Goal: Find contact information: Find contact information

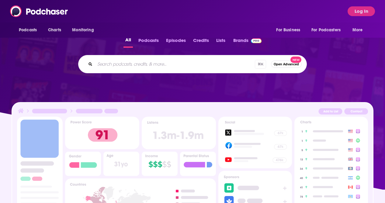
scroll to position [137, 0]
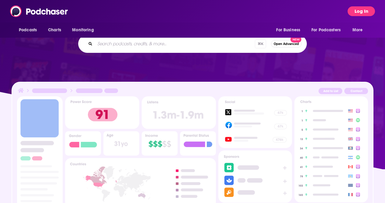
click at [359, 7] on button "Log In" at bounding box center [361, 11] width 27 height 10
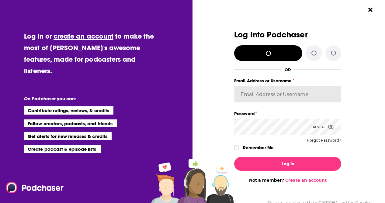
type input "camsdkc"
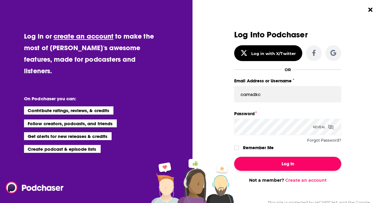
click at [287, 162] on button "Log In" at bounding box center [287, 164] width 107 height 14
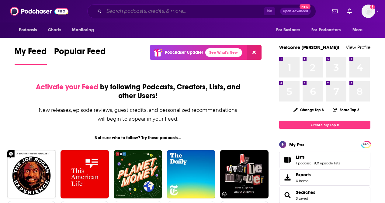
click at [133, 13] on input "Search podcasts, credits, & more..." at bounding box center [184, 11] width 160 height 10
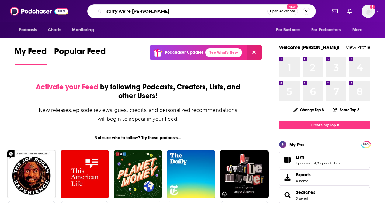
type input "sorry we're [PERSON_NAME]"
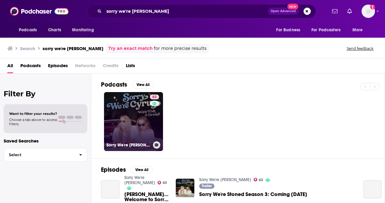
click at [130, 124] on link "63 Sorry We're [PERSON_NAME]" at bounding box center [133, 121] width 59 height 59
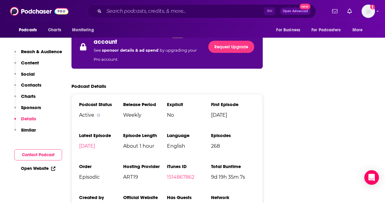
scroll to position [969, 0]
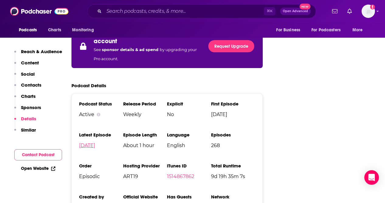
click at [95, 143] on link "[DATE]" at bounding box center [87, 146] width 16 height 6
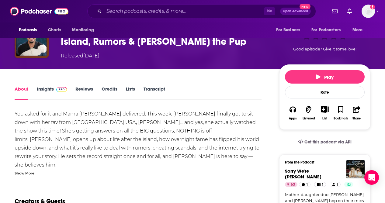
scroll to position [30, 0]
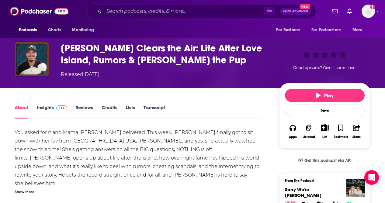
click at [48, 110] on link "Insights" at bounding box center [52, 112] width 30 height 14
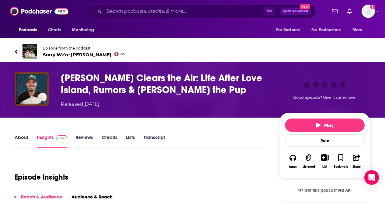
click at [15, 52] on icon at bounding box center [16, 52] width 2 height 4
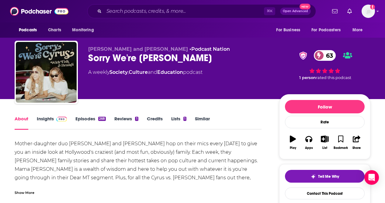
click at [86, 119] on link "Episodes 268" at bounding box center [90, 123] width 30 height 14
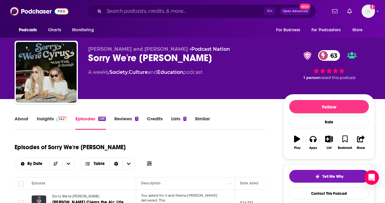
click at [51, 120] on link "Insights" at bounding box center [52, 123] width 30 height 14
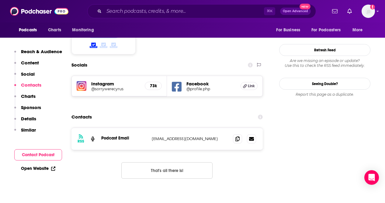
scroll to position [531, 0]
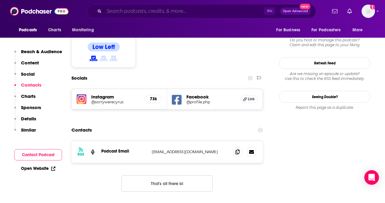
click at [145, 11] on input "Search podcasts, credits, & more..." at bounding box center [184, 11] width 160 height 10
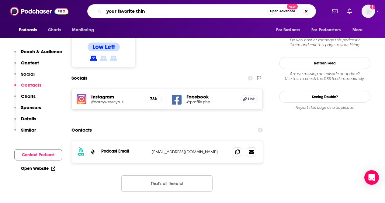
type input "your favorite thing"
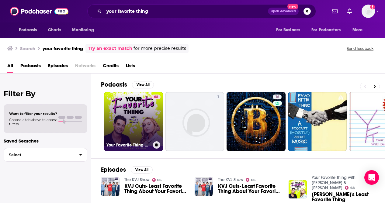
click at [130, 124] on link "68 Your Favorite Thing with [PERSON_NAME] & [PERSON_NAME]" at bounding box center [133, 121] width 59 height 59
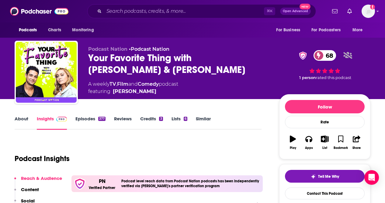
click at [88, 118] on link "Episodes 377" at bounding box center [90, 123] width 30 height 14
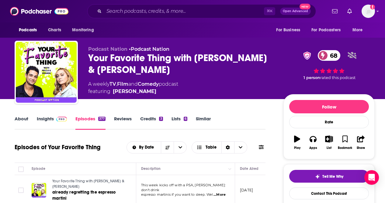
click at [49, 120] on link "Insights" at bounding box center [52, 123] width 30 height 14
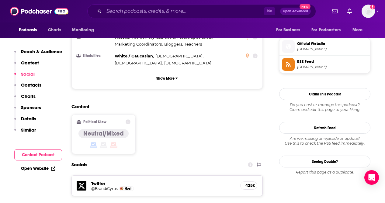
scroll to position [517, 0]
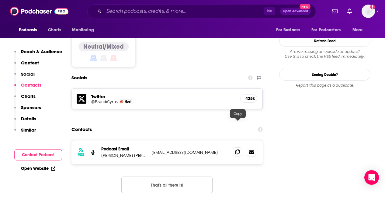
click at [238, 150] on icon at bounding box center [238, 152] width 4 height 5
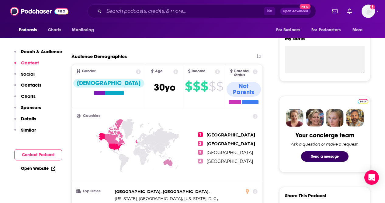
scroll to position [0, 0]
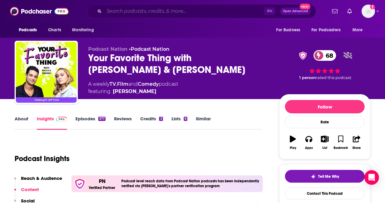
click at [131, 12] on input "Search podcasts, credits, & more..." at bounding box center [184, 11] width 160 height 10
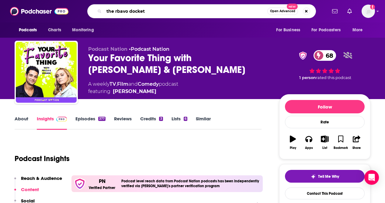
click at [116, 9] on input "the rbavo docket" at bounding box center [185, 11] width 163 height 10
type input "the bavo docket"
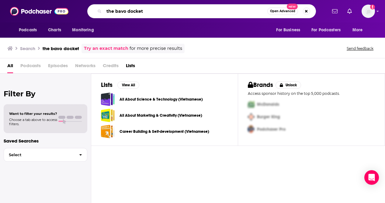
click at [120, 12] on input "the bavo docket" at bounding box center [185, 11] width 163 height 10
type input "the bravo docket"
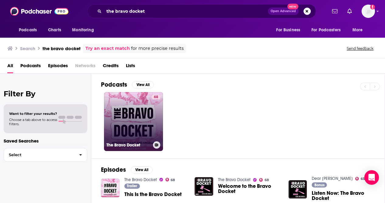
click at [121, 111] on link "68 The Bravo Docket" at bounding box center [133, 121] width 59 height 59
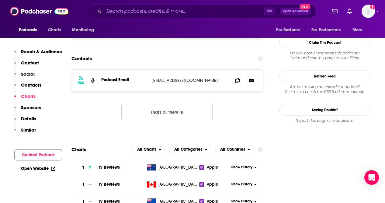
scroll to position [560, 0]
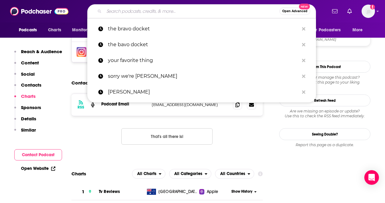
click at [155, 14] on input "Search podcasts, credits, & more..." at bounding box center [192, 11] width 176 height 10
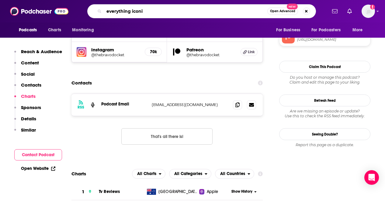
type input "everything iconic"
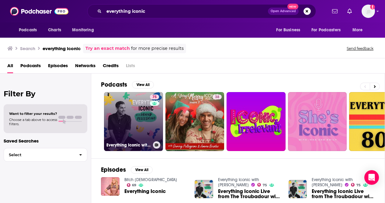
click at [140, 129] on link "75 Everything Iconic with [PERSON_NAME]" at bounding box center [133, 121] width 59 height 59
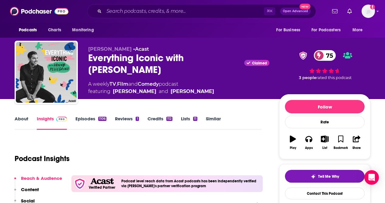
click at [85, 117] on link "Episodes 1106" at bounding box center [90, 123] width 31 height 14
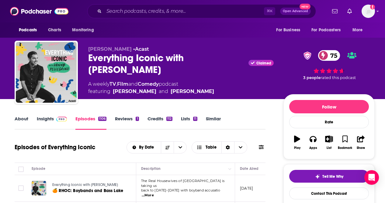
click at [47, 119] on link "Insights" at bounding box center [52, 123] width 30 height 14
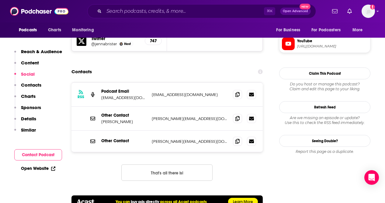
scroll to position [609, 0]
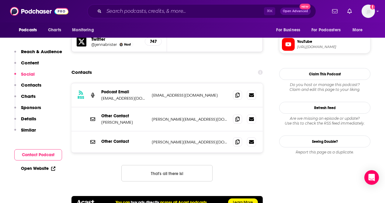
click at [134, 96] on p "[EMAIL_ADDRESS][DOMAIN_NAME]" at bounding box center [124, 98] width 46 height 5
copy p "[EMAIL_ADDRESS][DOMAIN_NAME]"
click at [237, 117] on icon at bounding box center [238, 119] width 4 height 5
